Goal: Transaction & Acquisition: Subscribe to service/newsletter

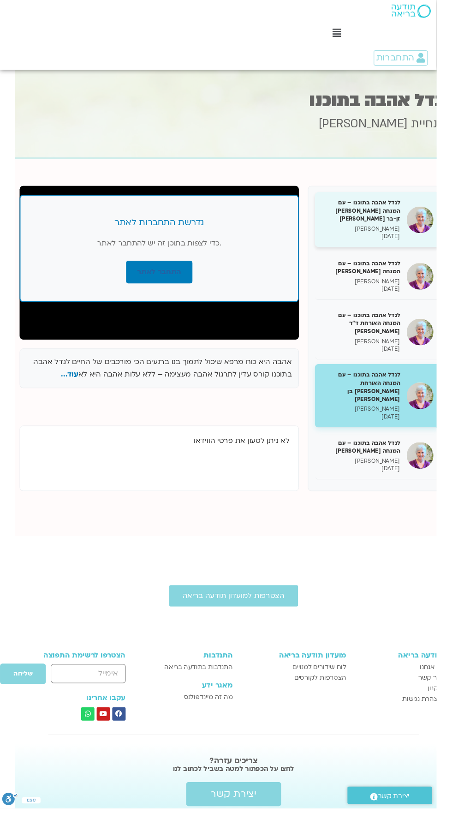
click at [382, 215] on h5 "לגדל אהבה בתוכנו – עם המנחה [PERSON_NAME] זן-בר [PERSON_NAME]" at bounding box center [373, 218] width 81 height 25
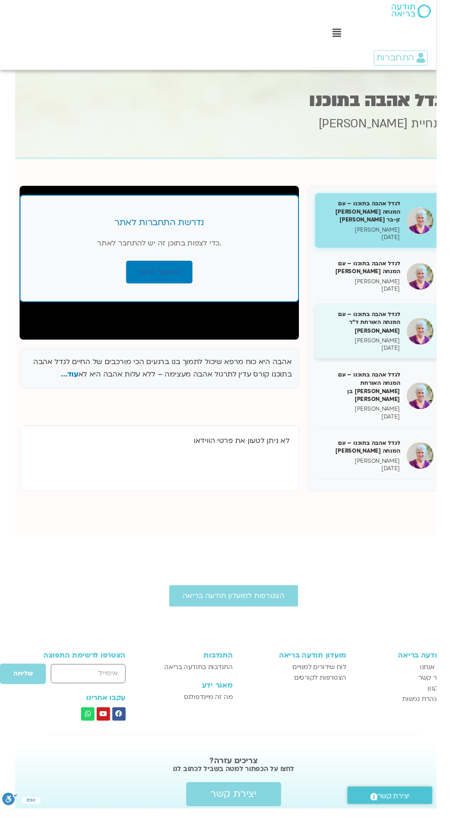
click at [442, 314] on div "לגדל אהבה בתוכנו – עם המנחה האורחת ד"ר נועה אלבלדה סנדיה בר קמה 28/07/2025" at bounding box center [391, 342] width 130 height 57
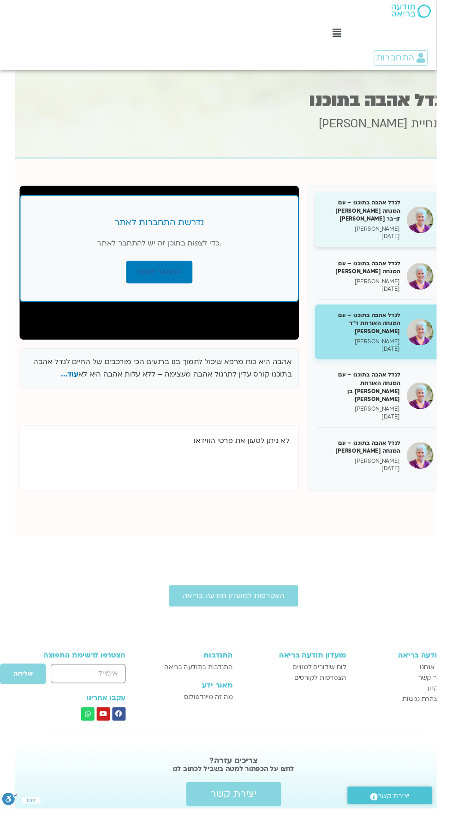
click at [418, 210] on div "לגדל אהבה בתוכנו – עם המנחה האורחת צילה זן-בר צור סנדיה בר קמה 14/07/2025" at bounding box center [391, 227] width 130 height 57
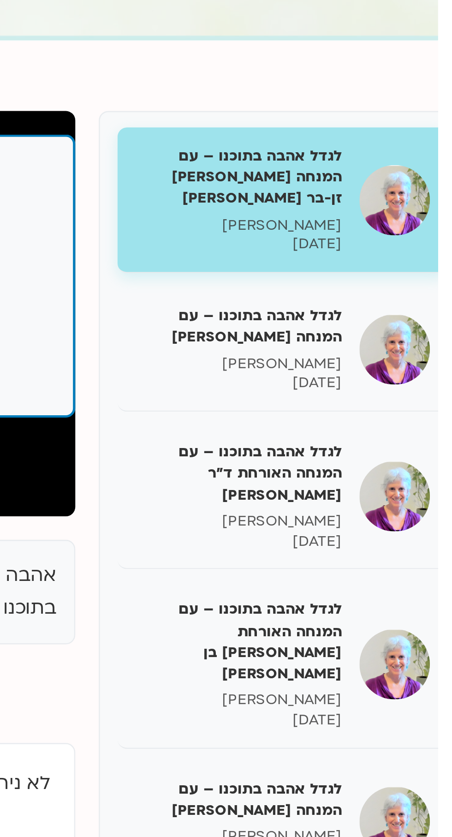
scroll to position [0, -16]
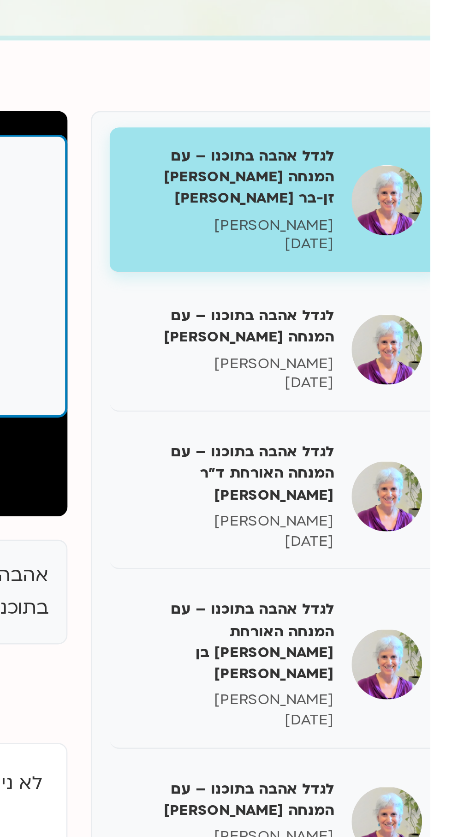
click at [391, 220] on h5 "לגדל אהבה בתוכנו – עם המנחה האורחת צילה זן-בר צור" at bounding box center [373, 218] width 81 height 25
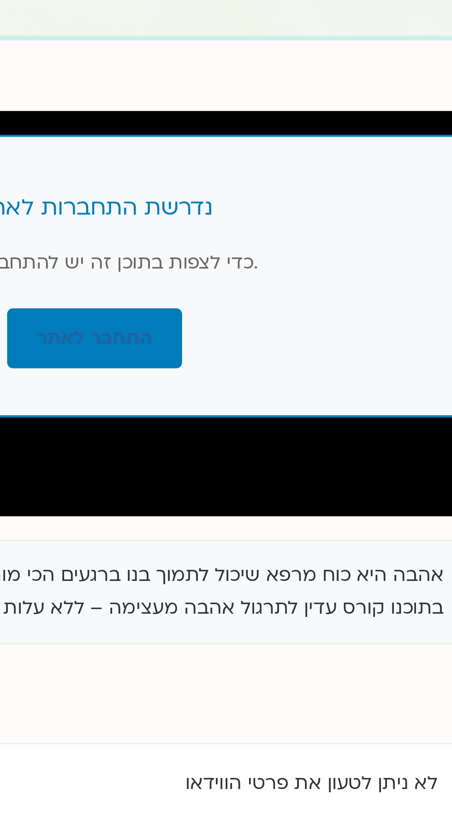
click at [209, 279] on div "נדרשת התחברות לאתר כדי לצפות בתוכן זה יש להתחבר לאתר. התחבר לאתר" at bounding box center [164, 257] width 289 height 111
click at [207, 267] on div "נדרשת התחברות לאתר כדי לצפות בתוכן זה יש להתחבר לאתר. התחבר לאתר" at bounding box center [164, 257] width 289 height 111
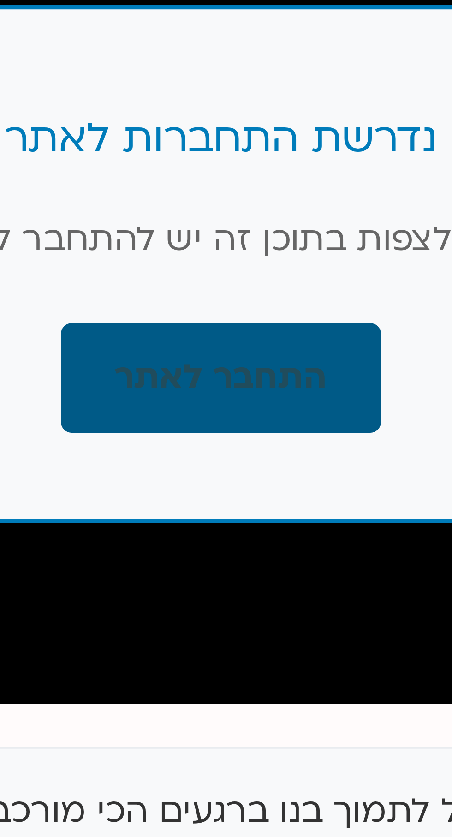
click at [175, 284] on link "התחבר לאתר" at bounding box center [165, 282] width 69 height 24
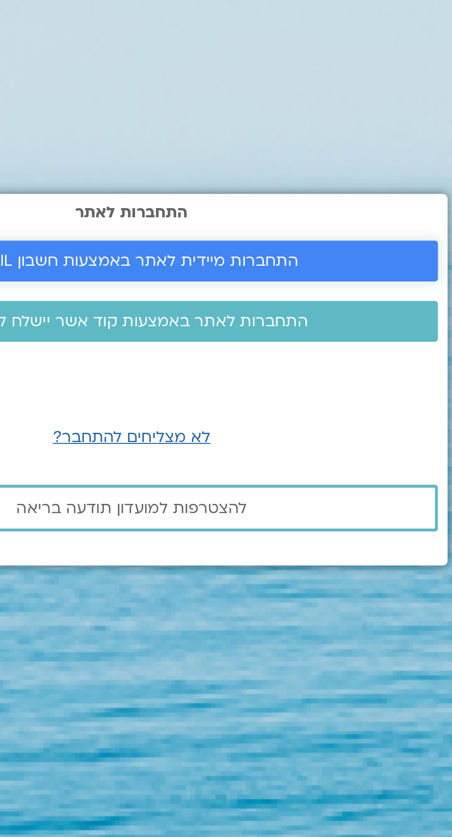
click at [285, 366] on span "התחברות מיידית לאתר באמצעות חשבון GMAIL" at bounding box center [226, 362] width 158 height 8
